Goal: Task Accomplishment & Management: Use online tool/utility

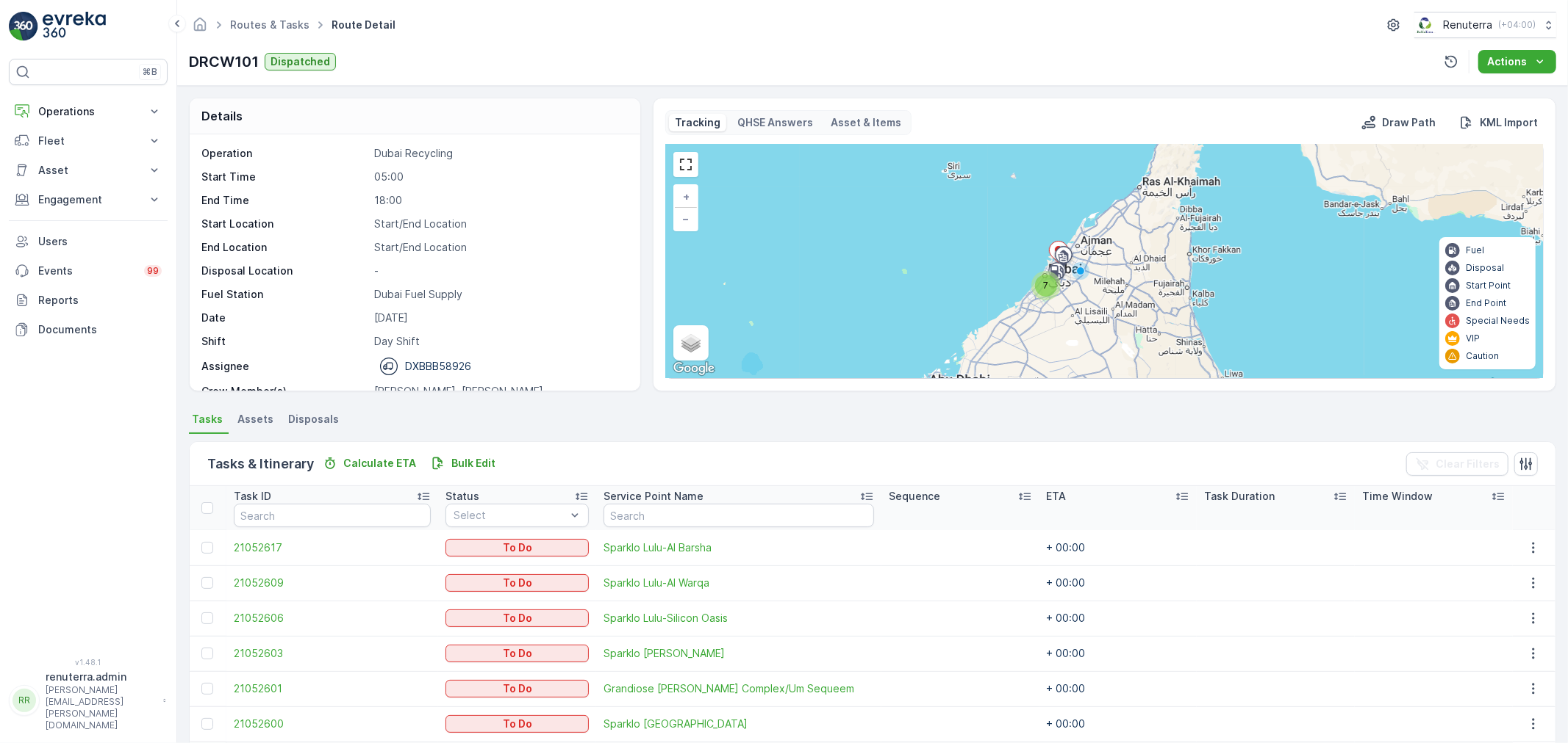
scroll to position [96, 0]
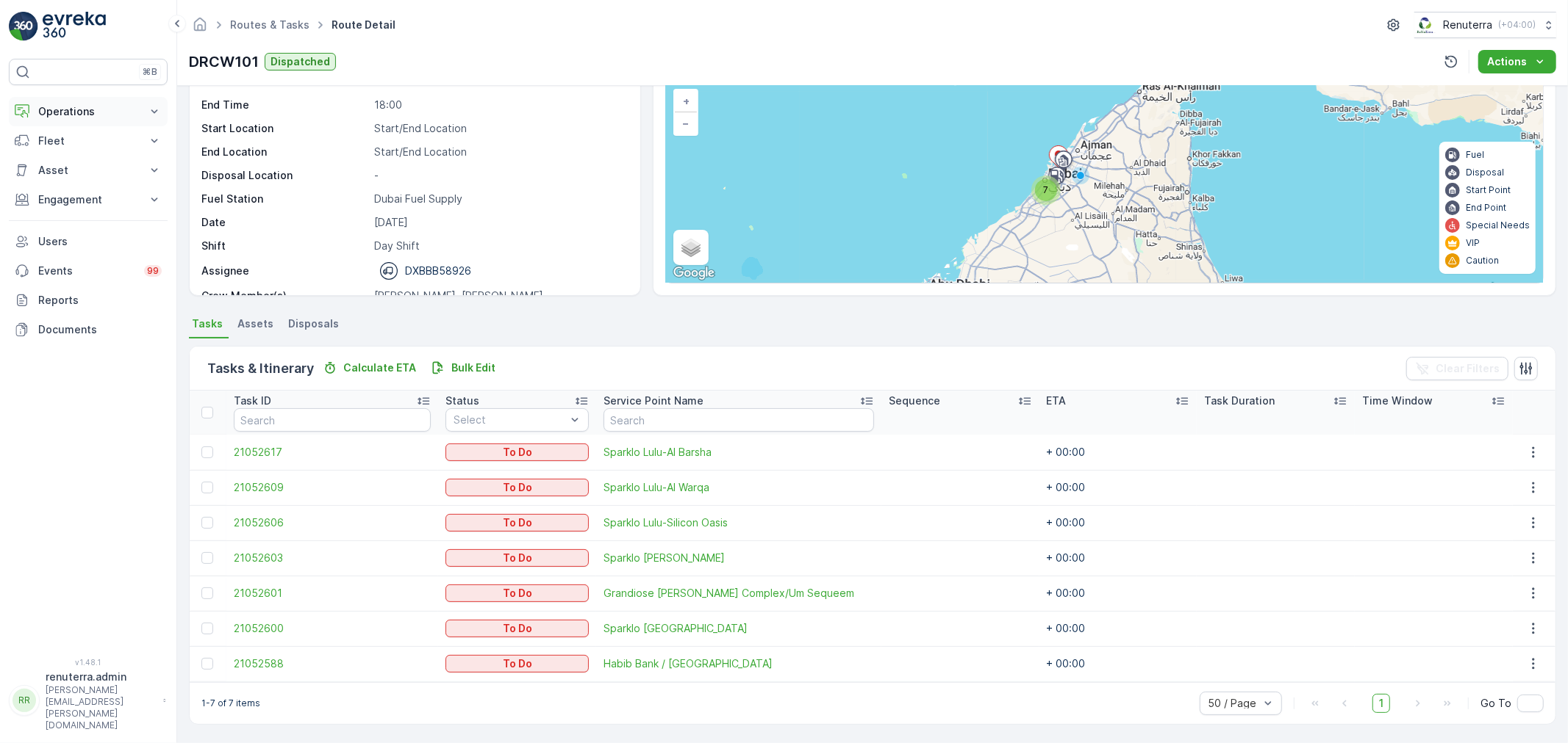
click at [82, 118] on p "Operations" at bounding box center [88, 112] width 100 height 15
click at [78, 166] on link "Planning" at bounding box center [99, 157] width 136 height 21
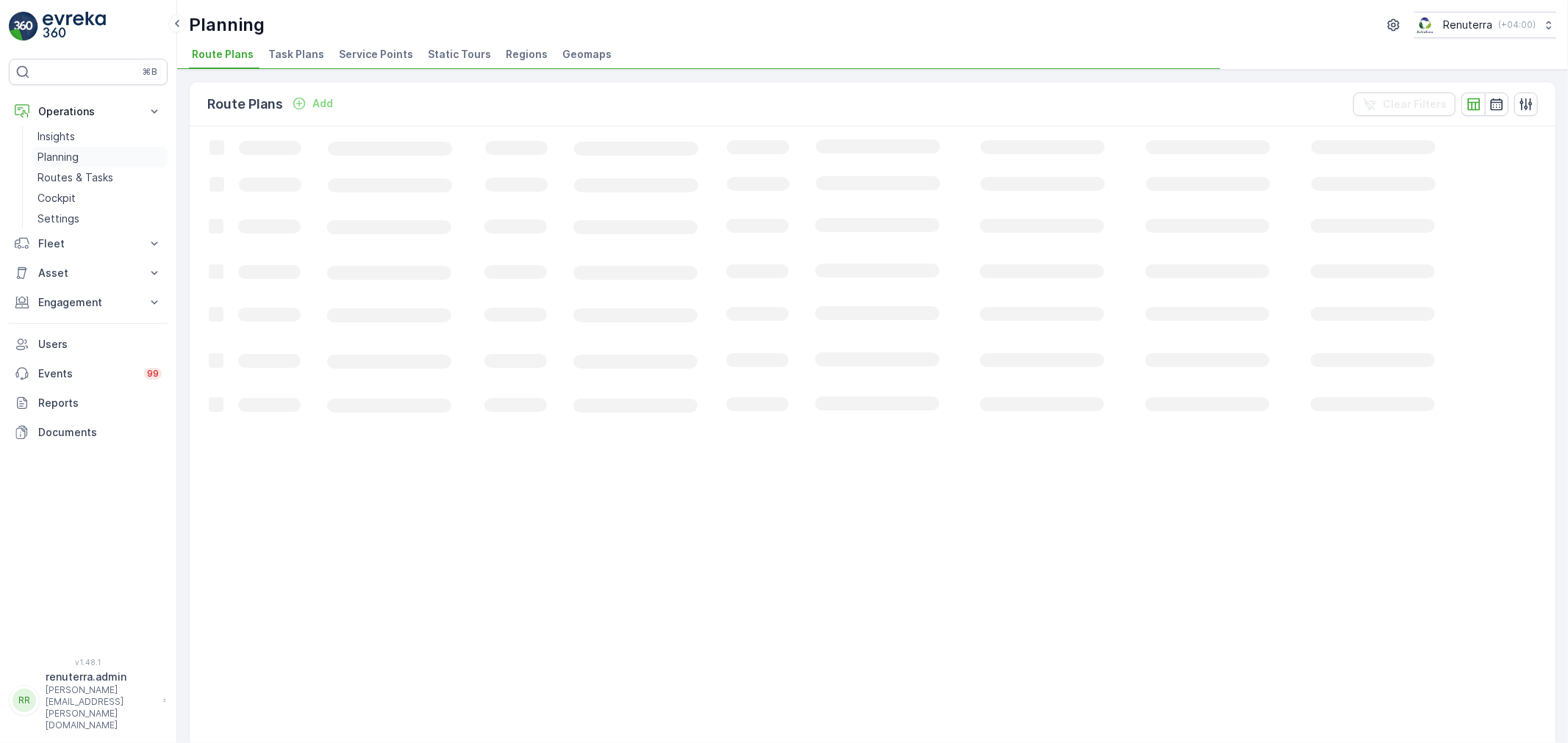
click at [78, 159] on link "Planning" at bounding box center [99, 157] width 136 height 21
click at [383, 56] on span "Service Points" at bounding box center [375, 55] width 74 height 15
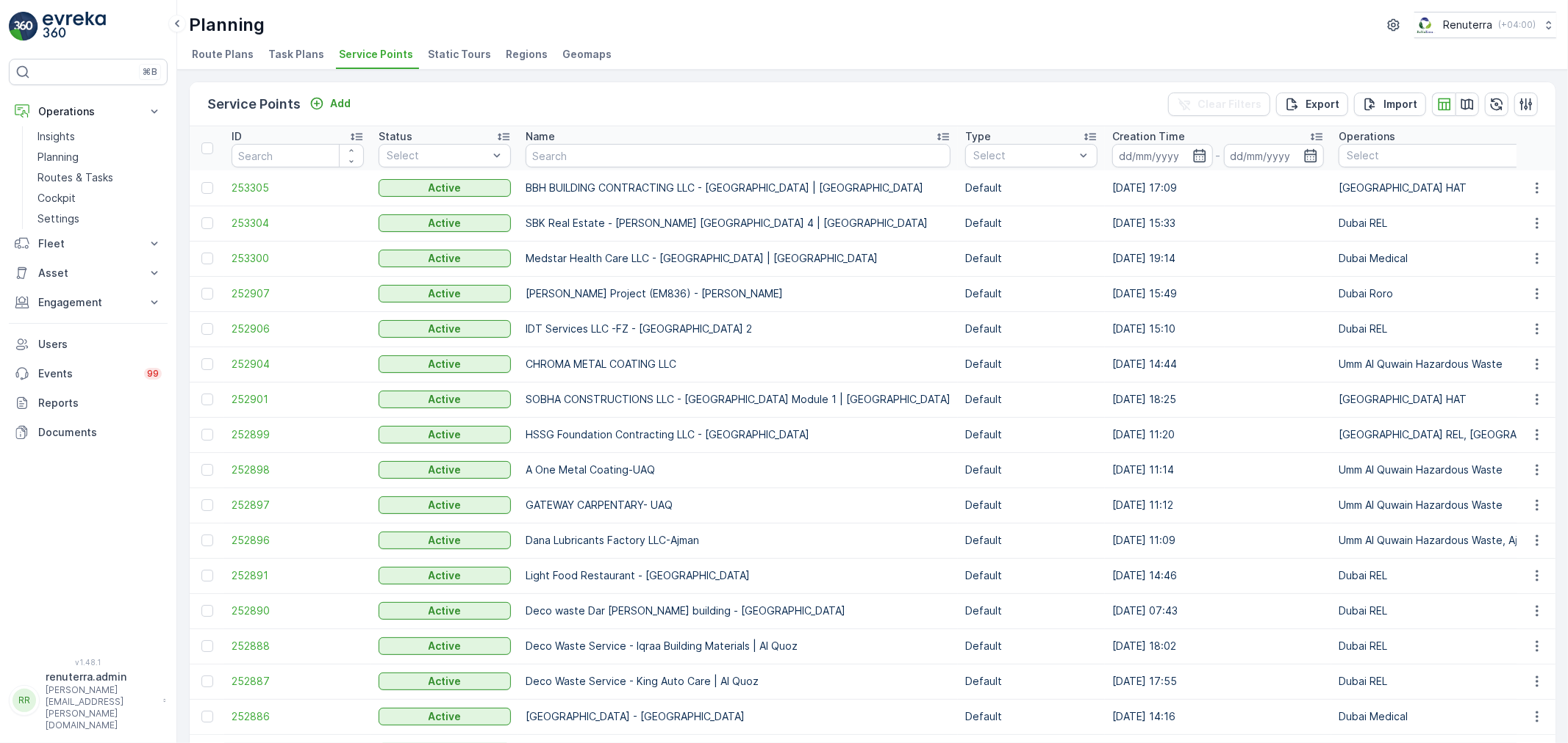
click at [538, 153] on input "text" at bounding box center [738, 156] width 425 height 24
type input "com"
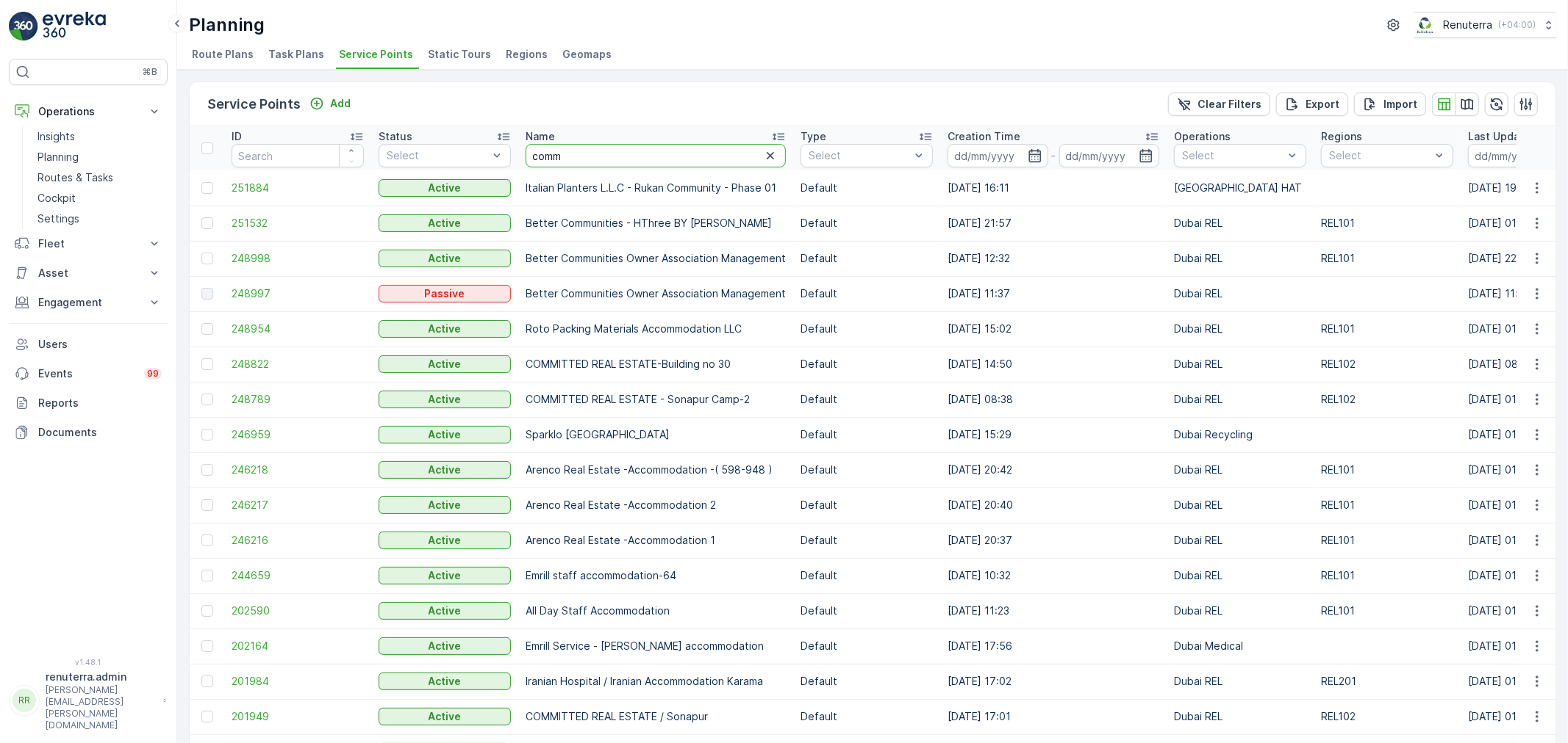
drag, startPoint x: 565, startPoint y: 158, endPoint x: 552, endPoint y: 145, distance: 18.4
click at [560, 158] on input "comm" at bounding box center [656, 156] width 261 height 24
type input "committed"
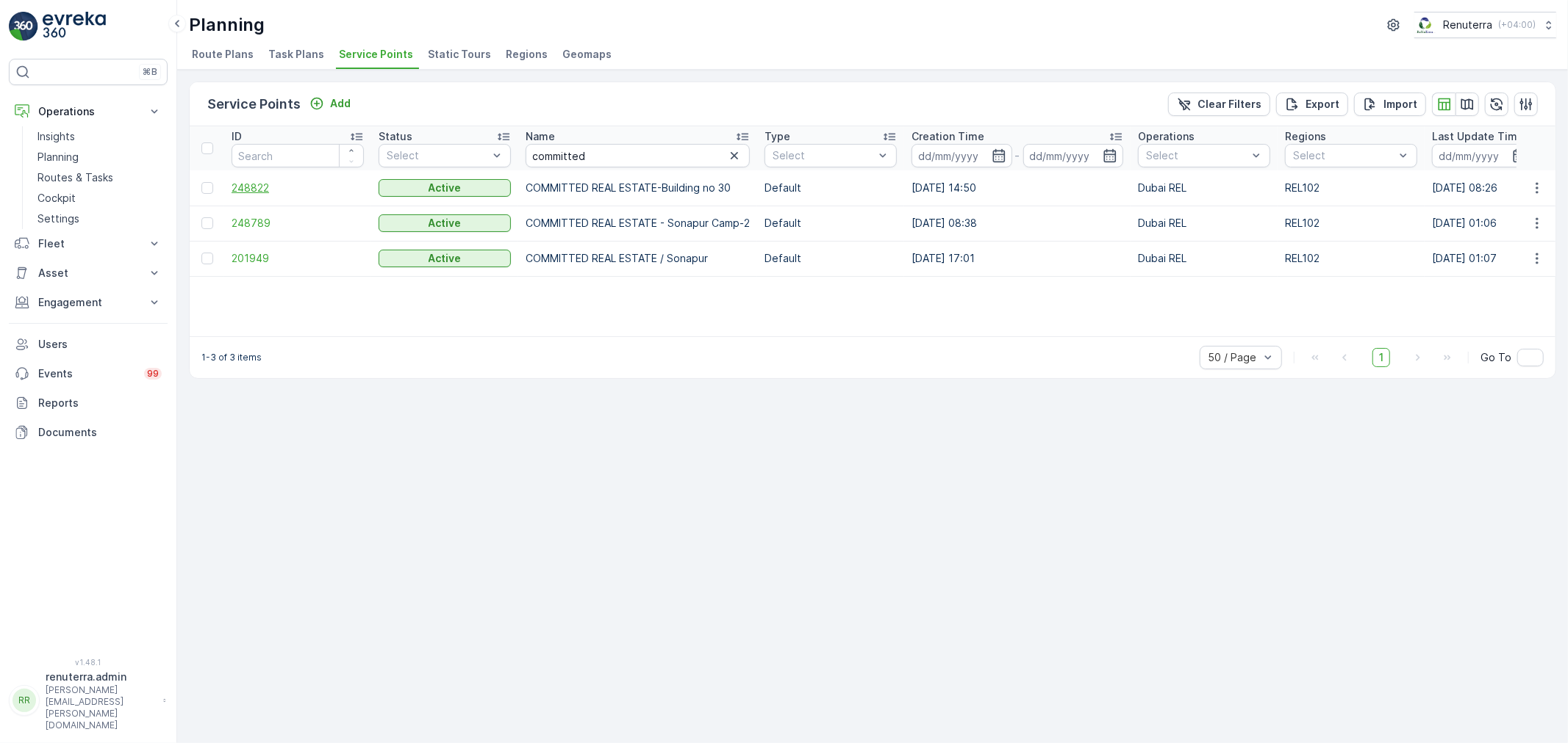
click at [248, 192] on span "248822" at bounding box center [297, 188] width 132 height 15
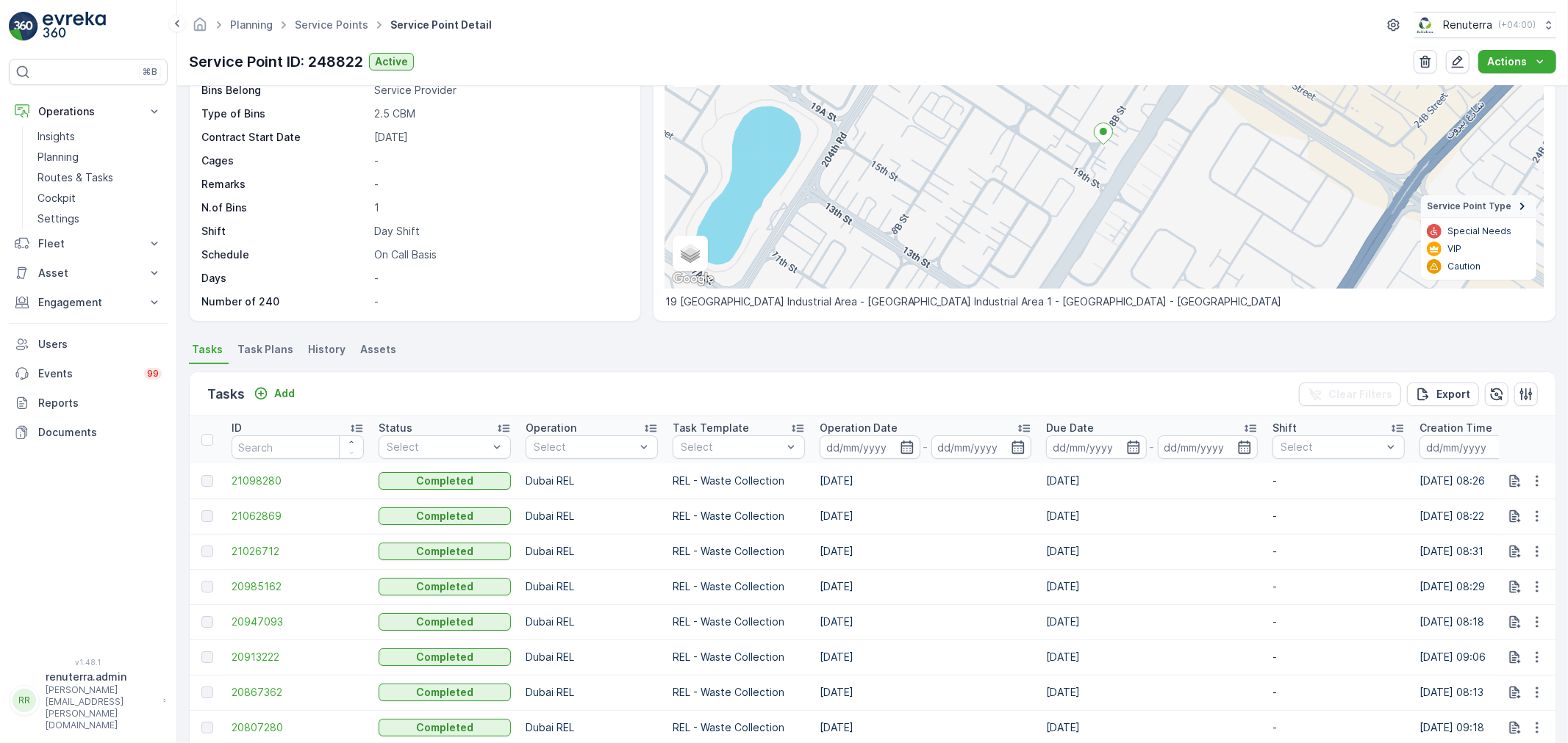
scroll to position [245, 0]
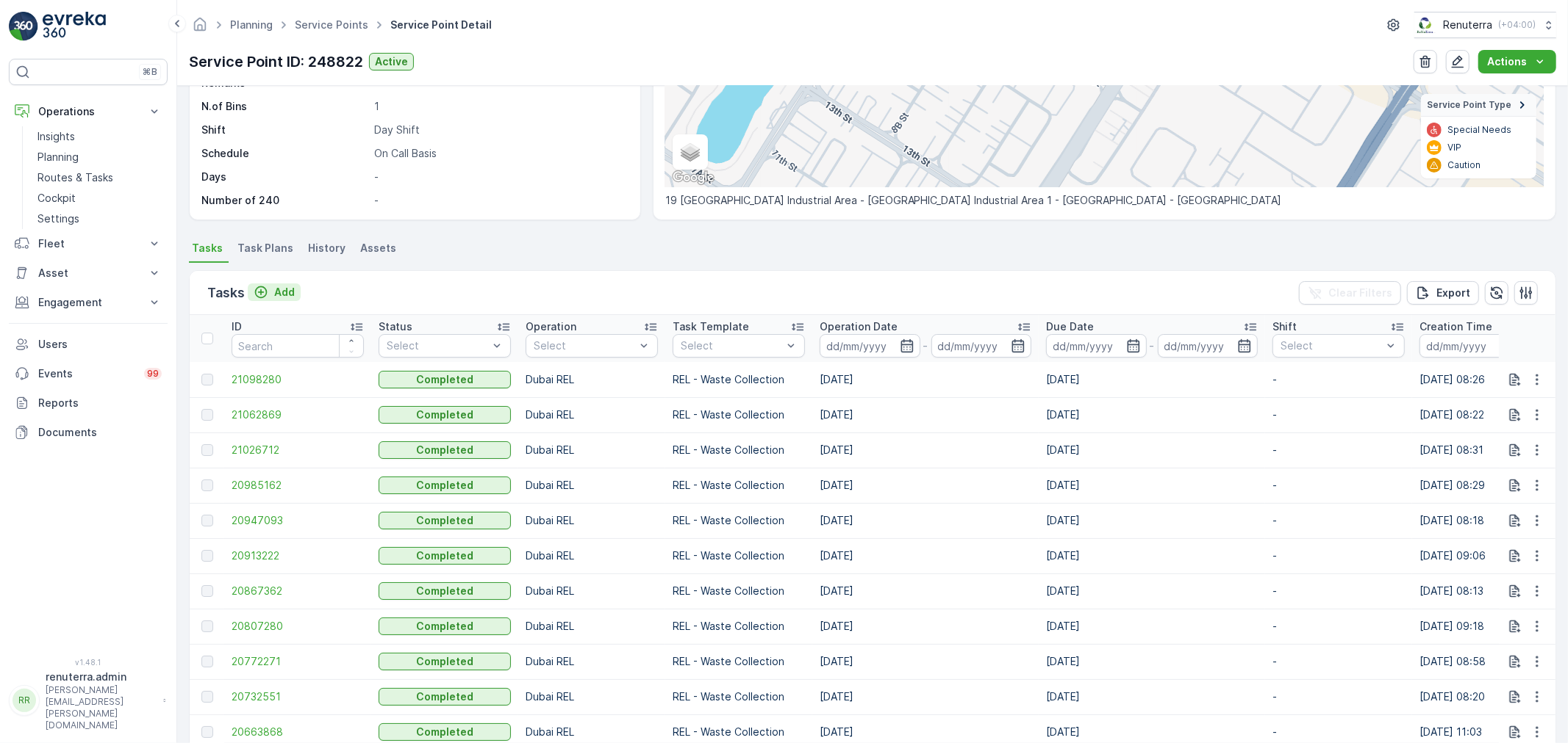
click at [292, 285] on p "Add" at bounding box center [284, 292] width 21 height 15
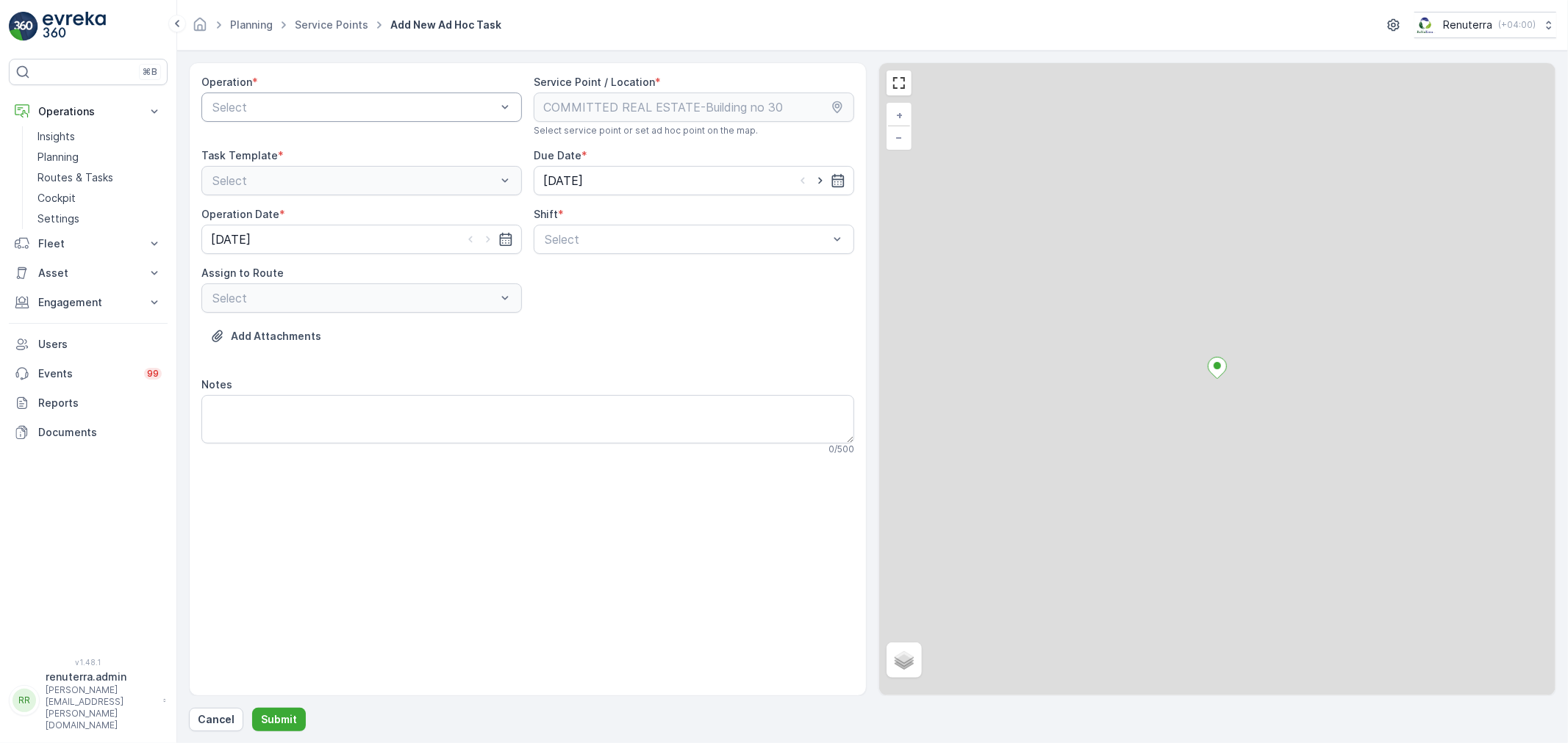
click at [302, 107] on div at bounding box center [354, 107] width 287 height 14
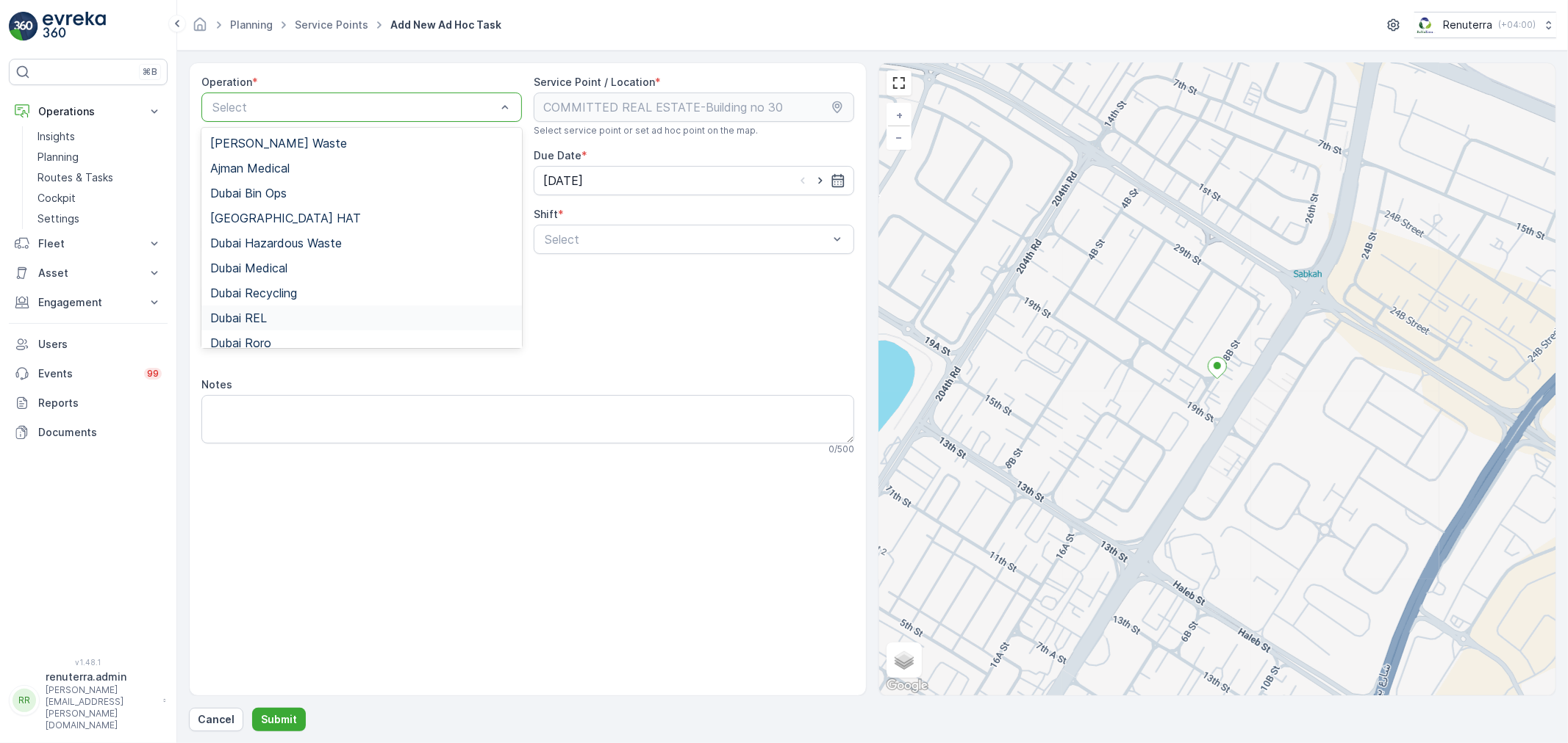
click at [287, 313] on div "Dubai REL" at bounding box center [362, 318] width 302 height 14
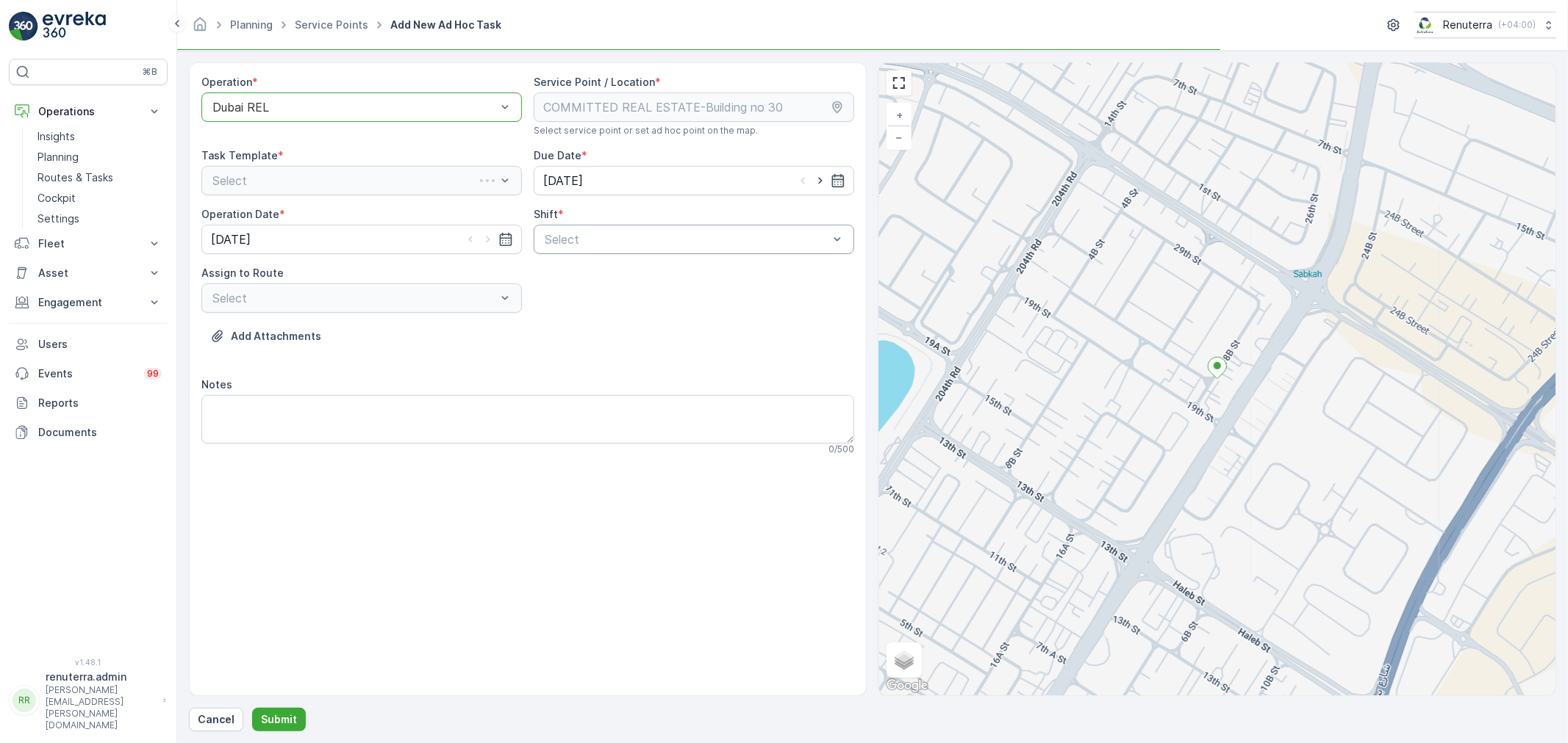
click at [559, 236] on div at bounding box center [686, 239] width 287 height 14
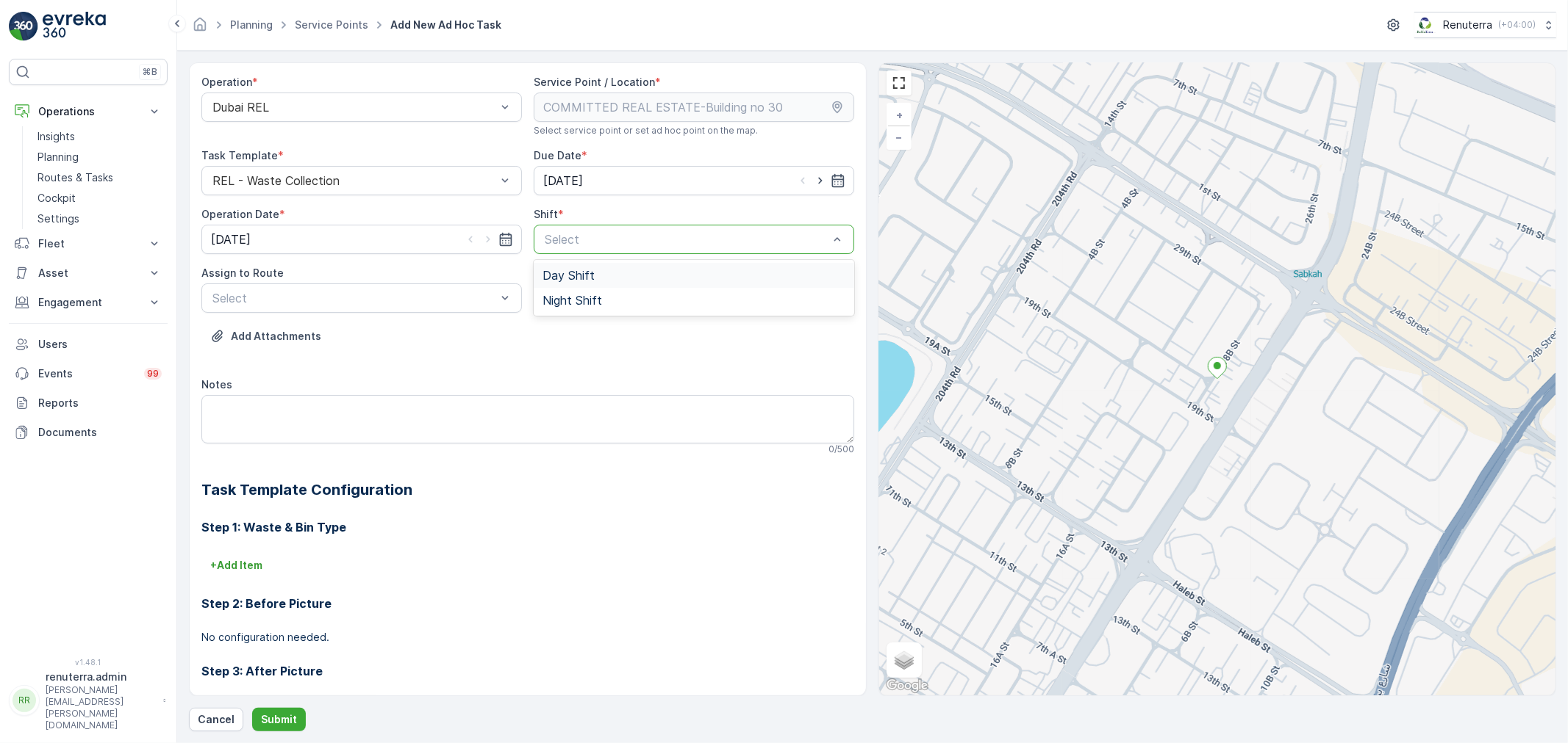
click at [571, 278] on span "Day Shift" at bounding box center [568, 275] width 52 height 14
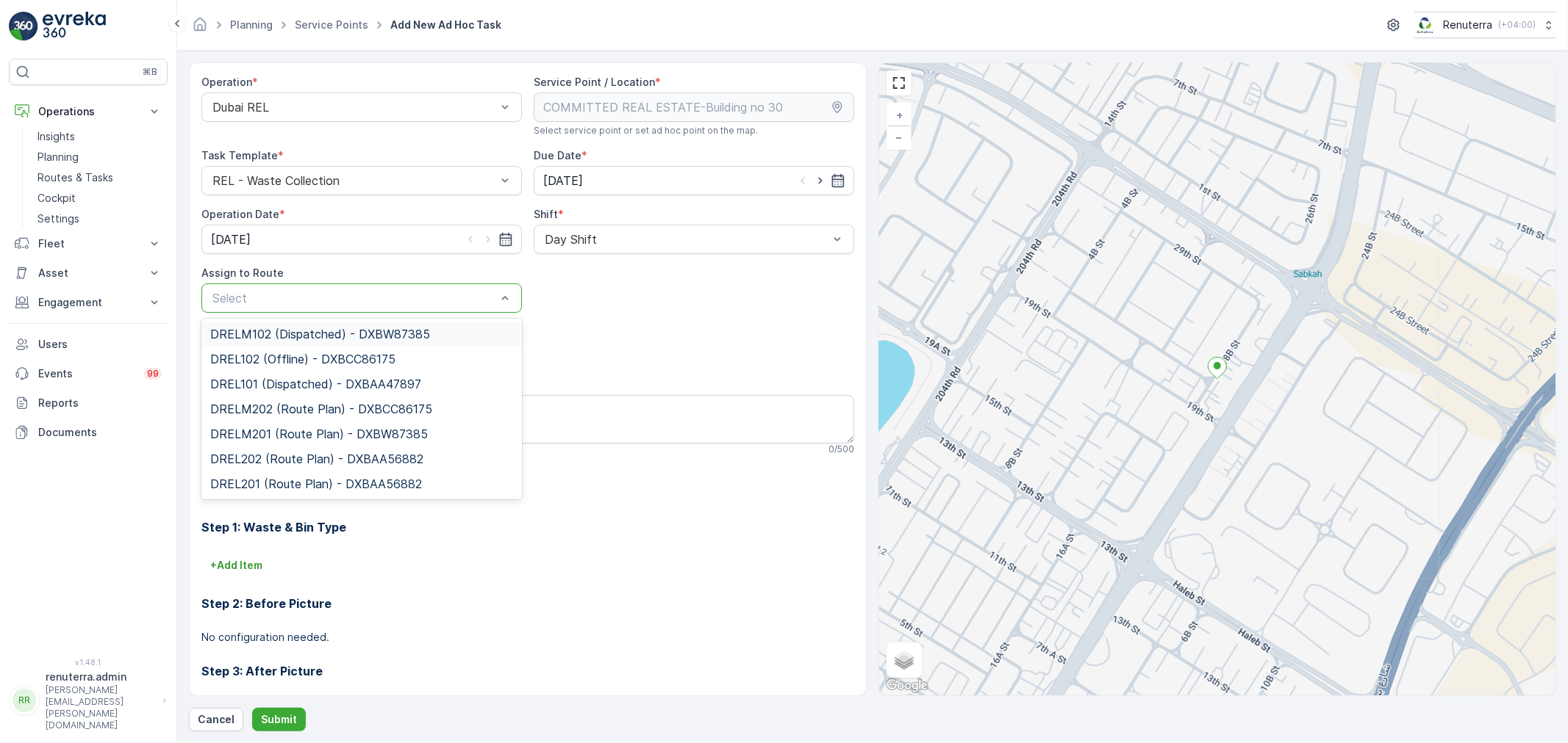
click at [316, 301] on div at bounding box center [354, 298] width 287 height 14
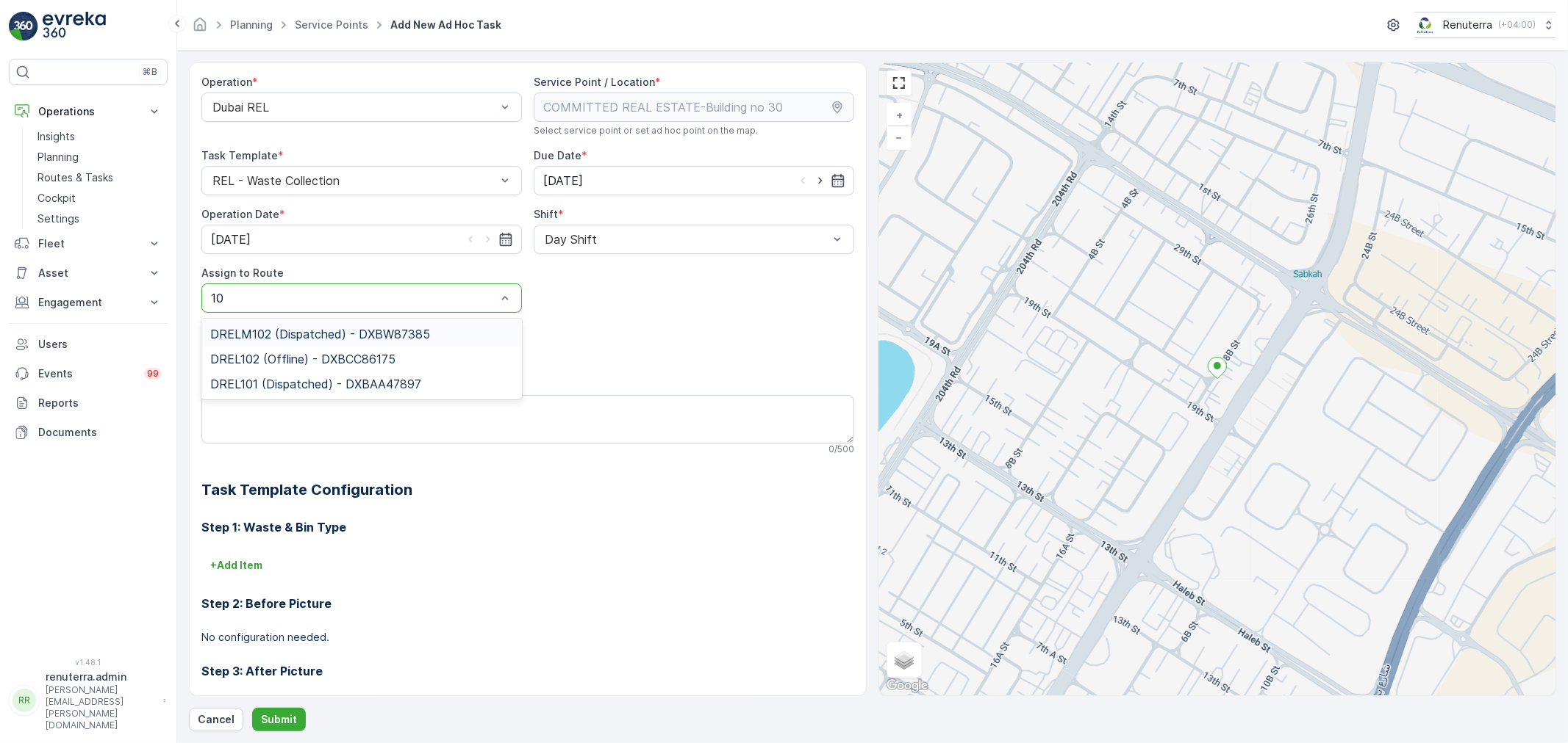
type input "102"
click at [269, 352] on span "DREL102 (Offline) - DXBCC86175" at bounding box center [302, 359] width 185 height 14
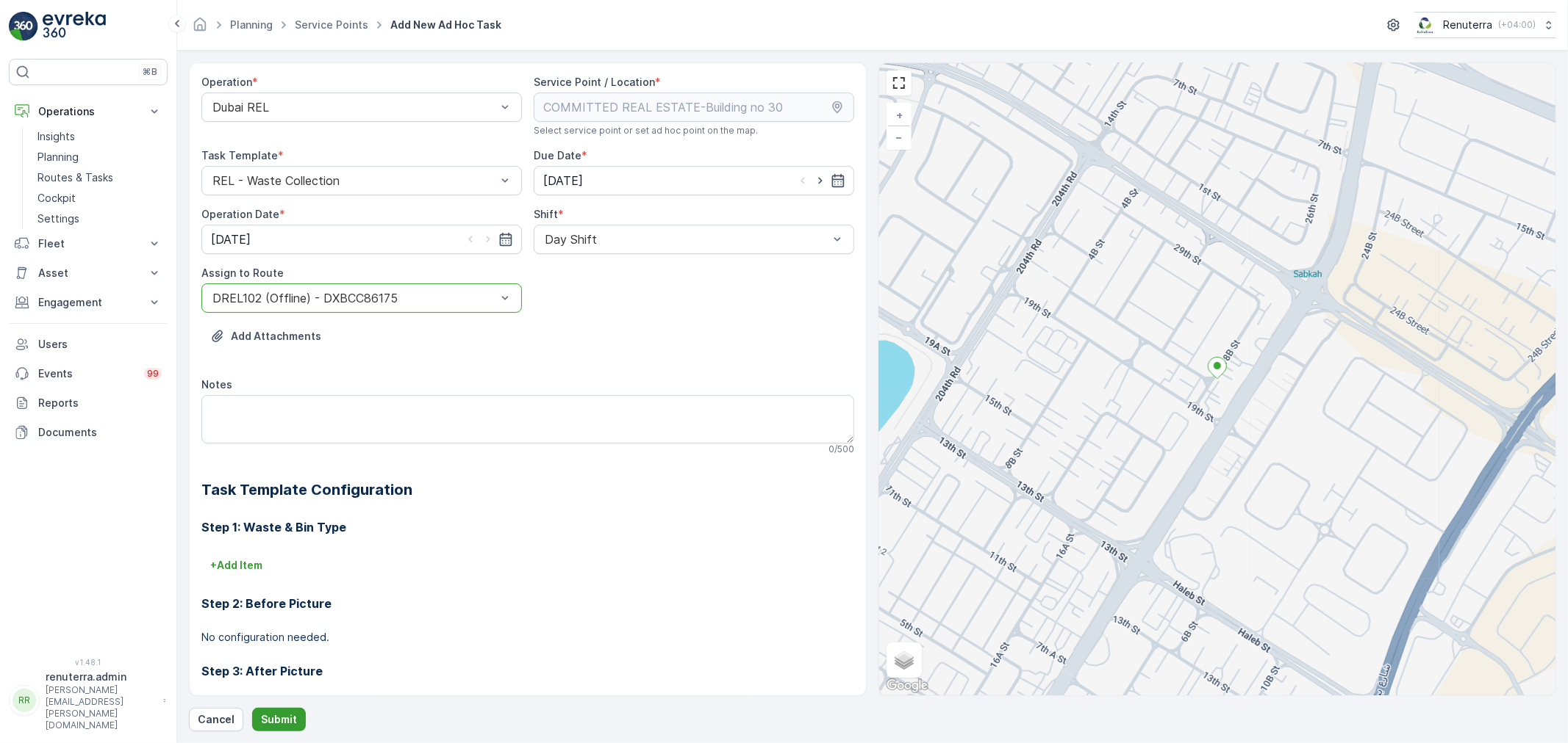
click at [266, 718] on p "Submit" at bounding box center [279, 720] width 36 height 15
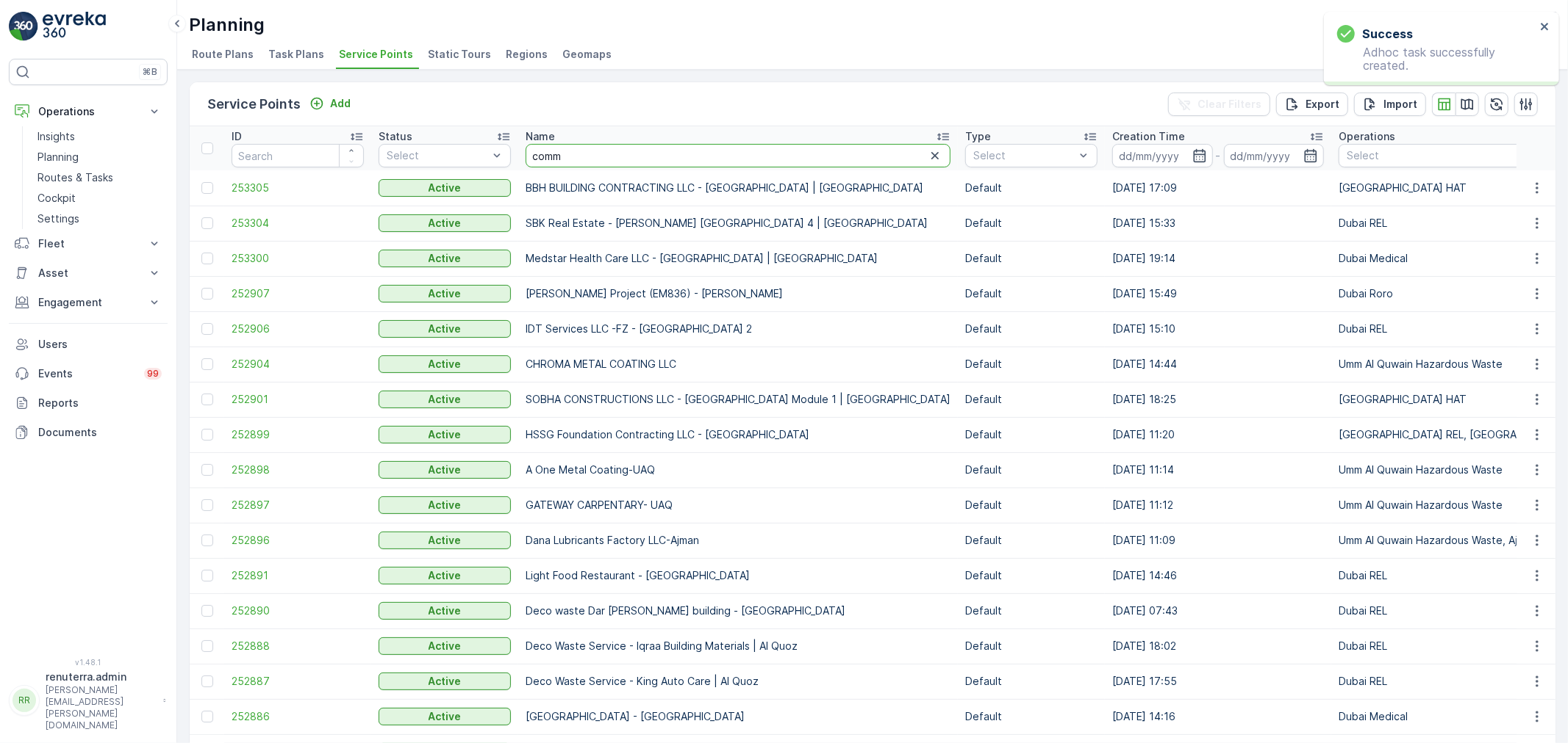
type input "commi"
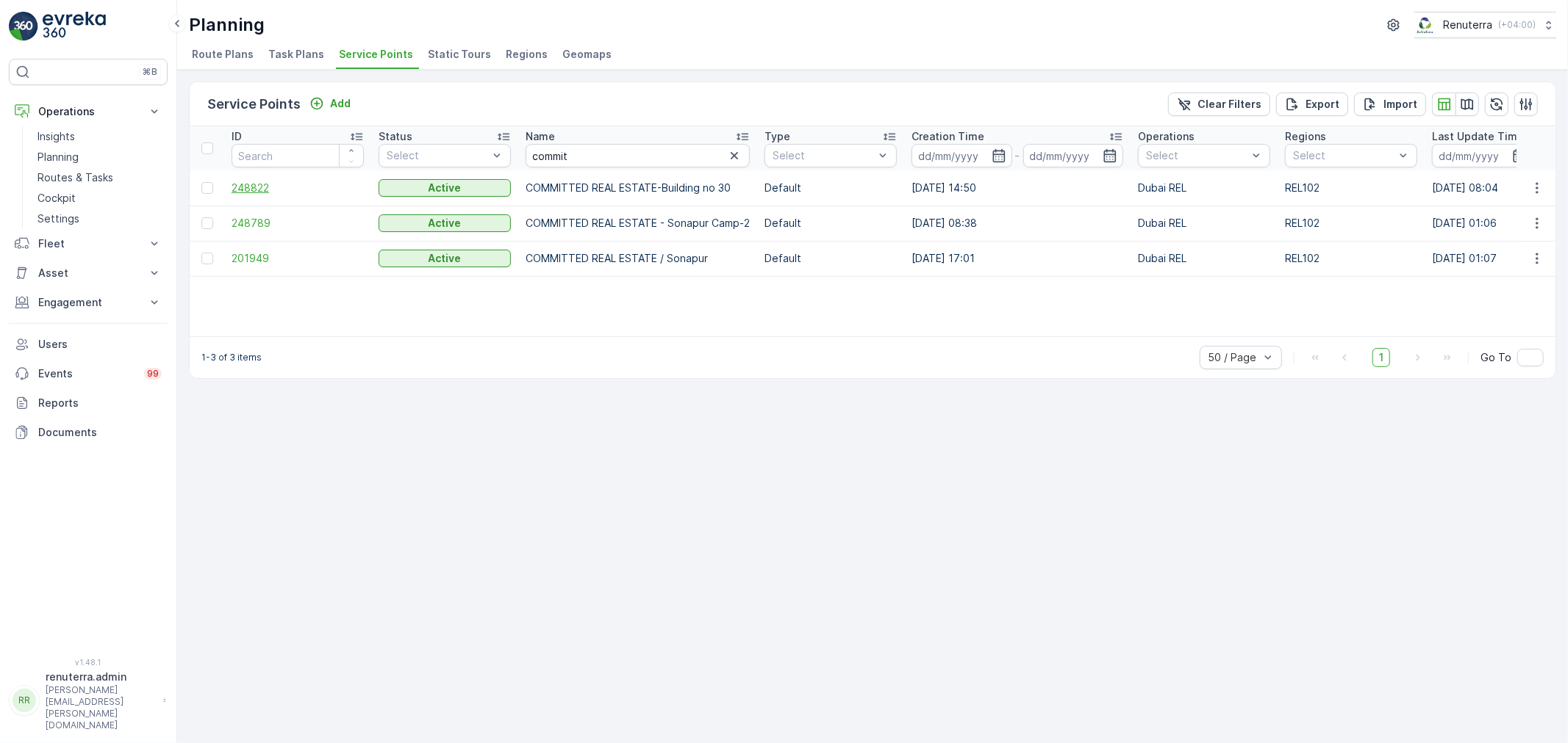
click at [241, 193] on span "248822" at bounding box center [297, 188] width 132 height 15
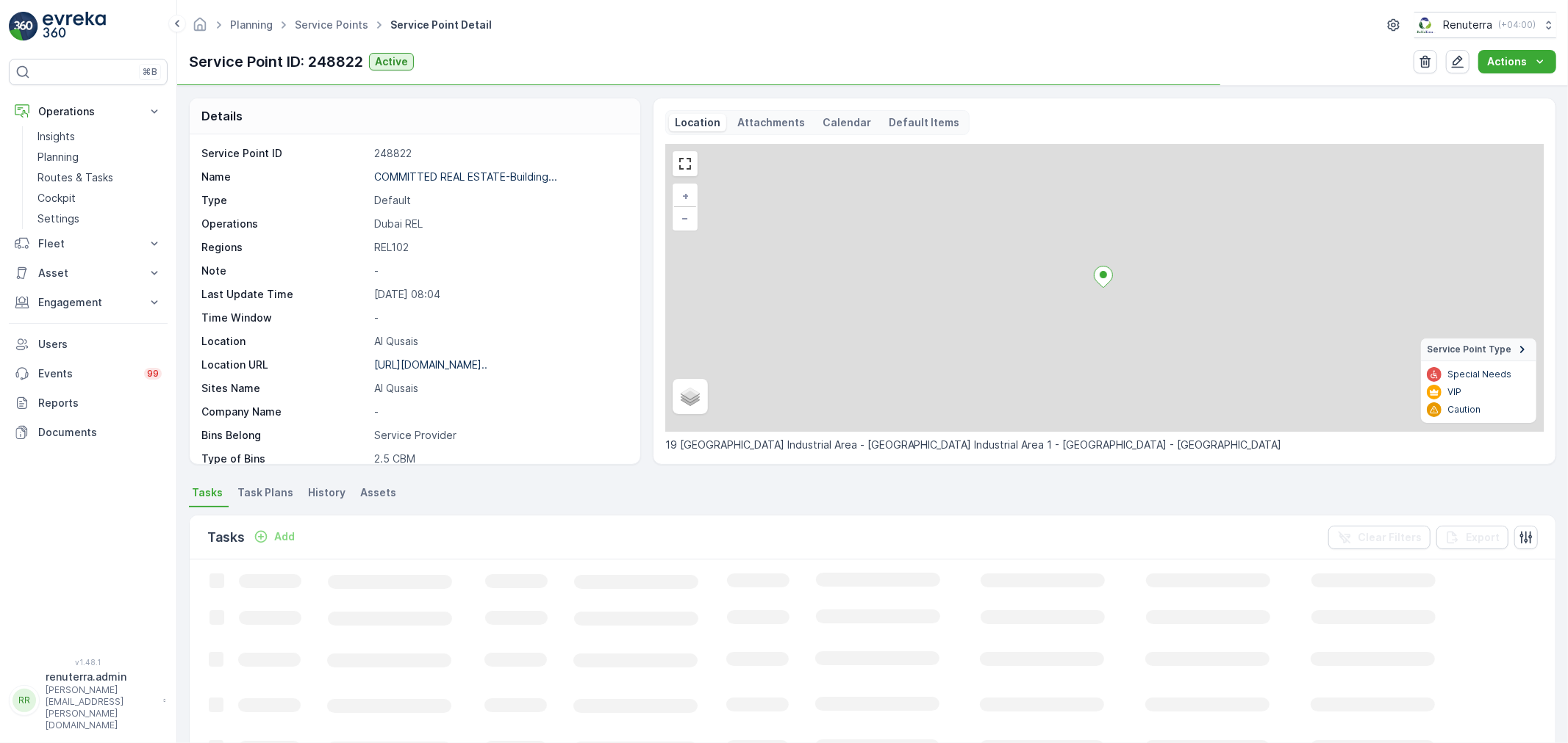
scroll to position [82, 0]
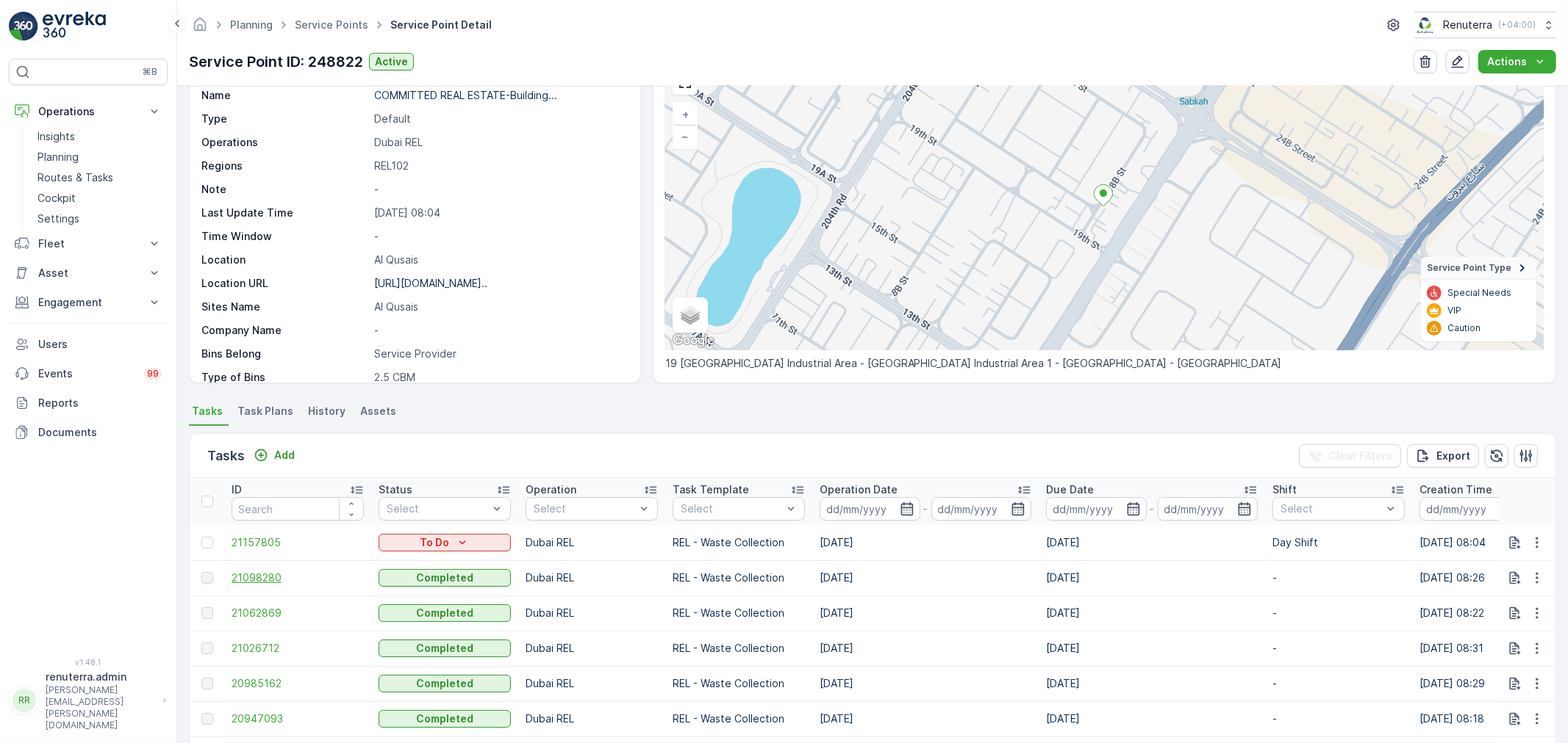
click at [241, 575] on span "21098280" at bounding box center [297, 578] width 132 height 15
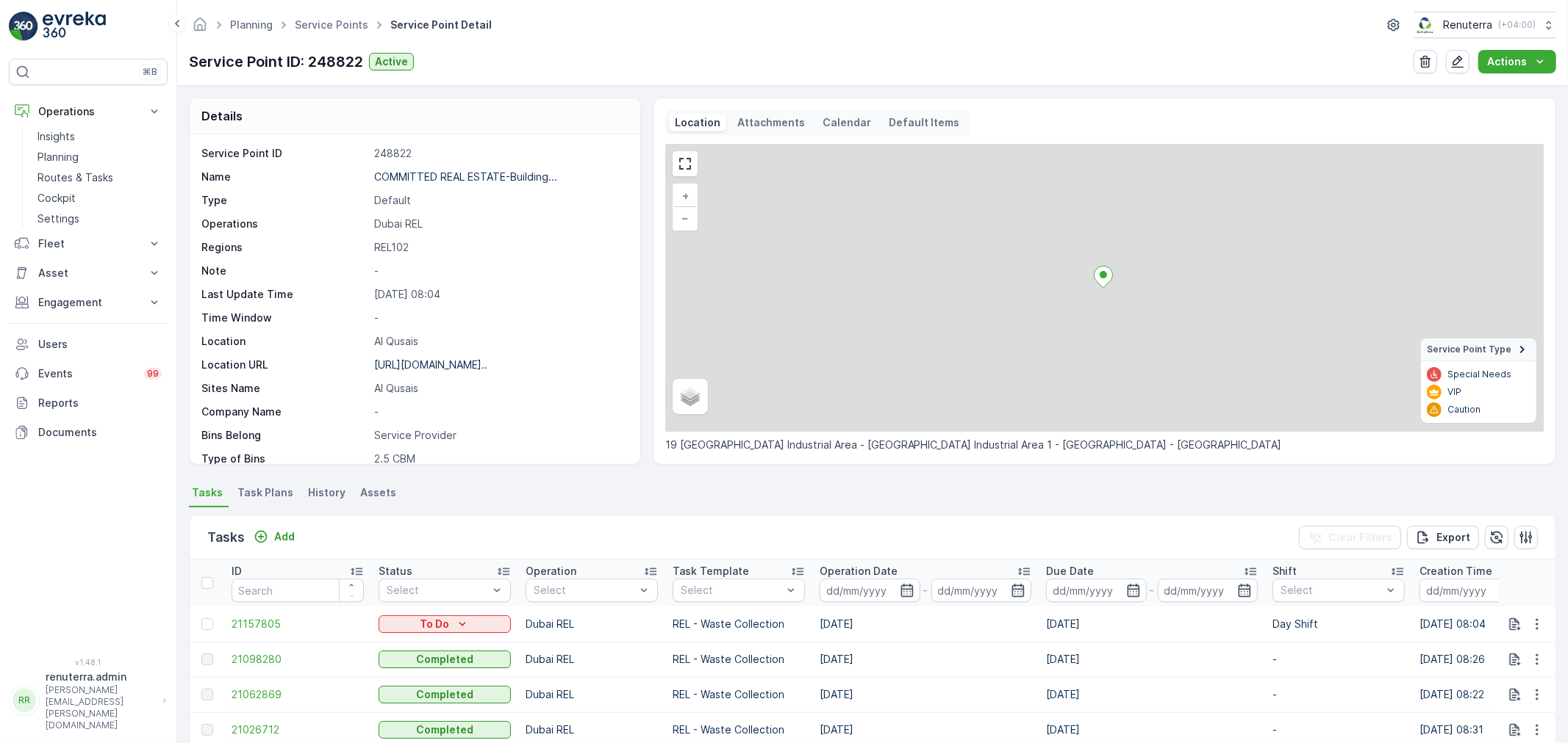
scroll to position [163, 0]
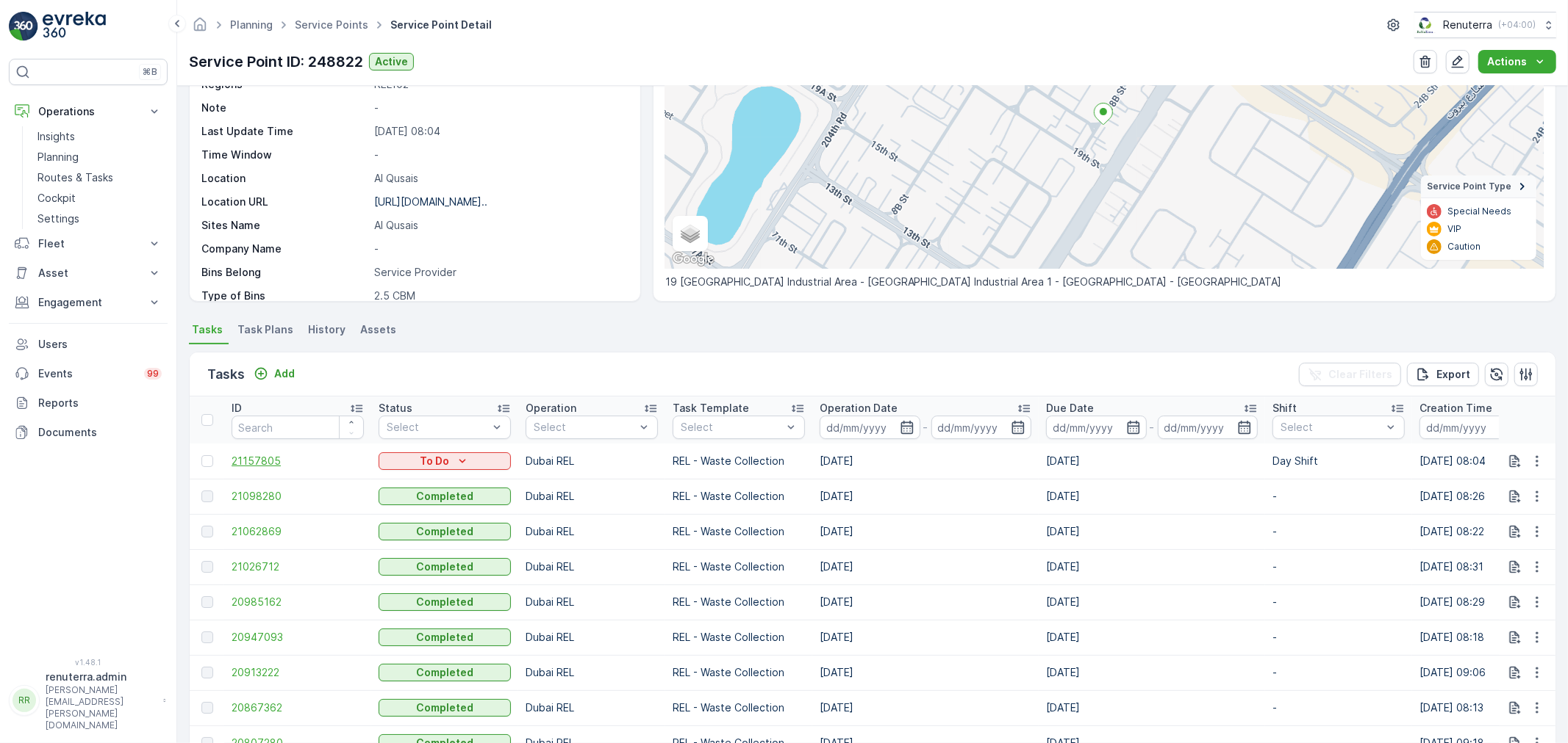
click at [269, 460] on span "21157805" at bounding box center [297, 462] width 132 height 15
